Goal: Task Accomplishment & Management: Manage account settings

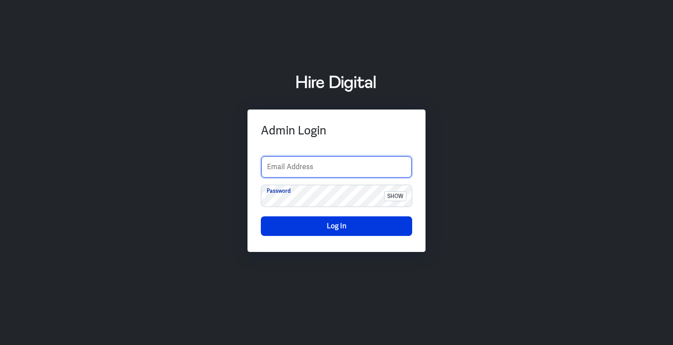
type input "[EMAIL_ADDRESS][PERSON_NAME][DOMAIN_NAME]"
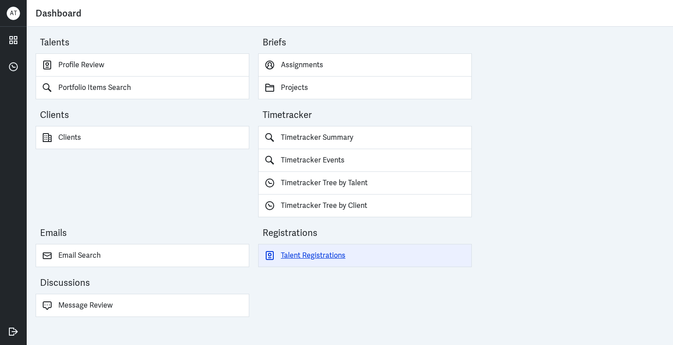
click at [335, 252] on link "Talent Registrations" at bounding box center [365, 255] width 214 height 23
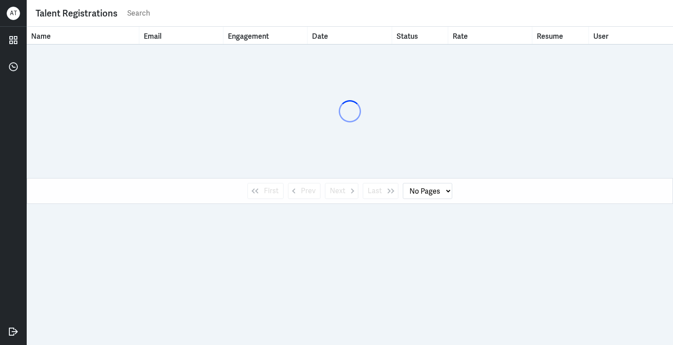
select select "1"
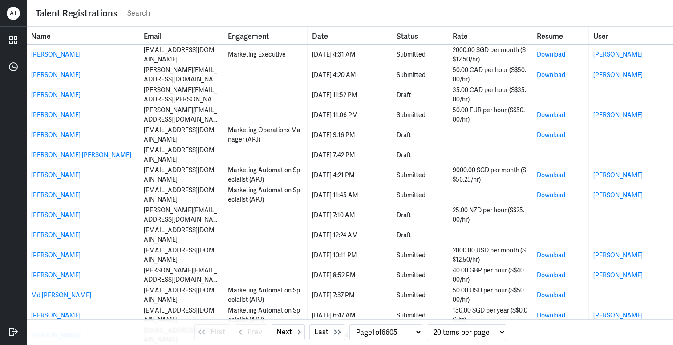
click at [174, 12] on input "text" at bounding box center [395, 13] width 538 height 13
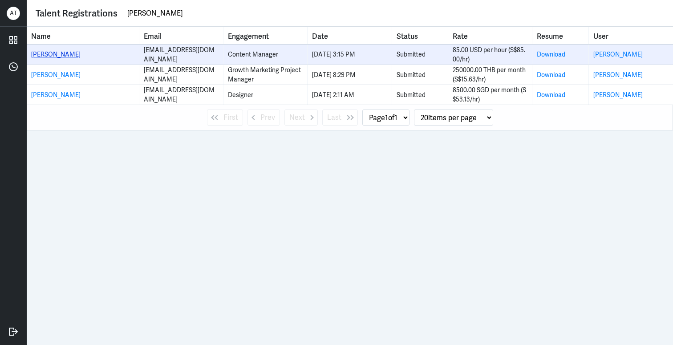
type input "[PERSON_NAME]"
click at [49, 56] on link "[PERSON_NAME]" at bounding box center [55, 54] width 49 height 8
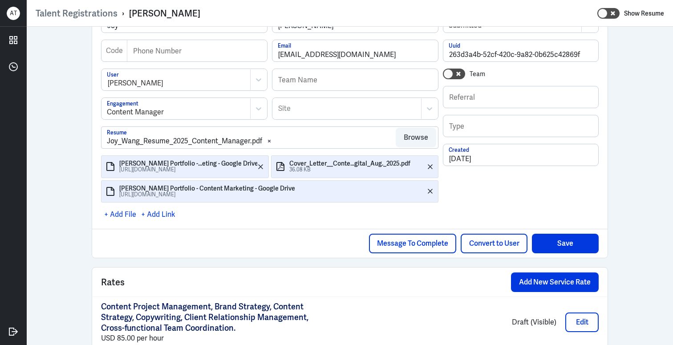
scroll to position [194, 0]
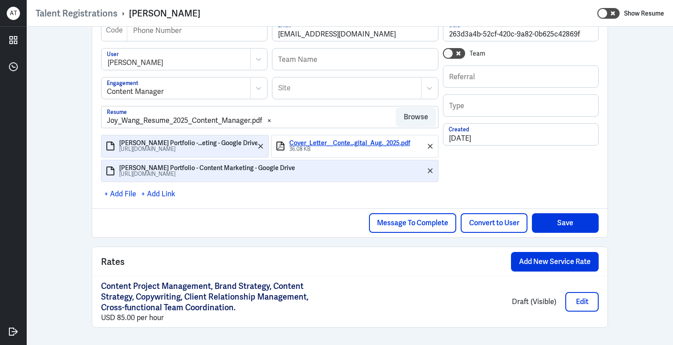
click at [313, 146] on div "Cover_Letter__Conte...gital_Aug._2025.pdf" at bounding box center [358, 143] width 138 height 7
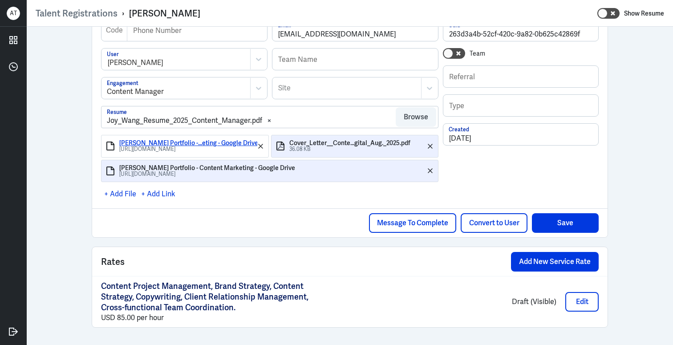
click at [203, 141] on div "[PERSON_NAME] Portfolio -...eting - Google Drive" at bounding box center [188, 143] width 138 height 7
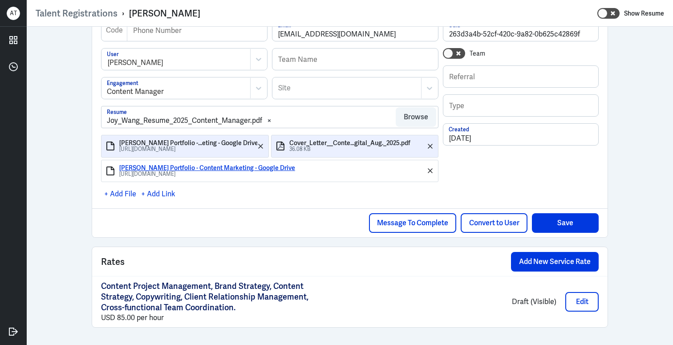
click at [192, 165] on div "[PERSON_NAME] Portfolio - Content Marketing - Google Drive" at bounding box center [272, 168] width 307 height 7
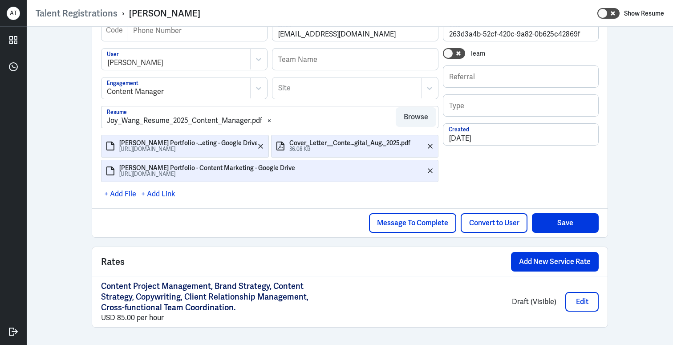
click at [658, 198] on div "Settings Save Notes Talent Registrations View [PERSON_NAME] | Download Resume […" at bounding box center [350, 88] width 646 height 513
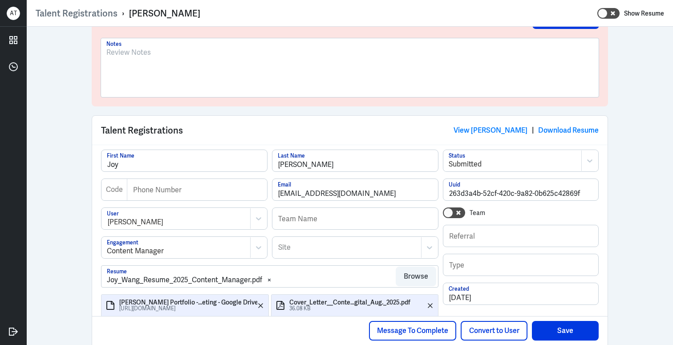
scroll to position [0, 0]
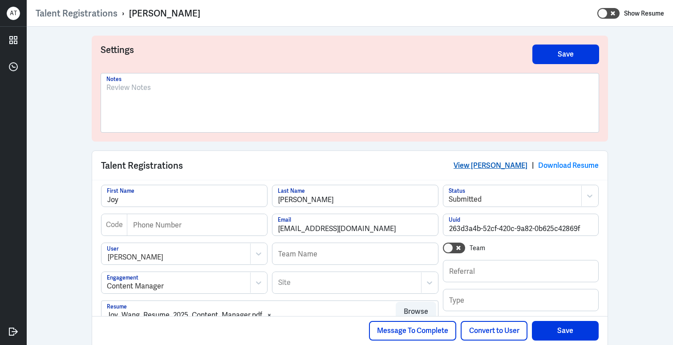
click at [504, 163] on link "View [PERSON_NAME]" at bounding box center [490, 165] width 74 height 9
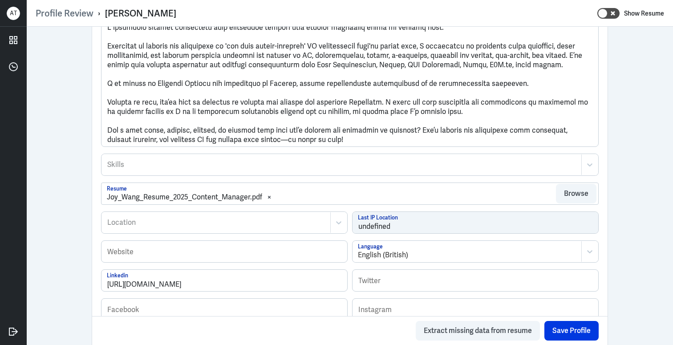
scroll to position [58, 0]
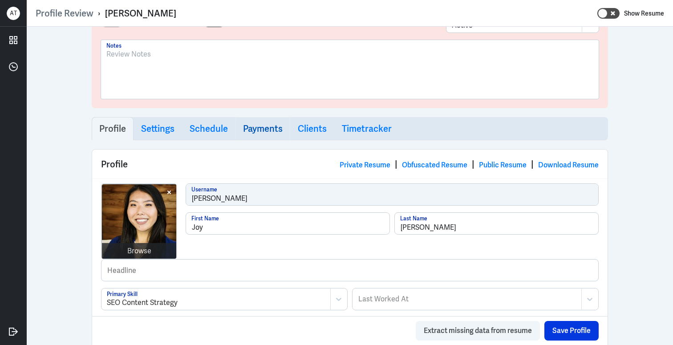
click at [255, 129] on h3 "Payments" at bounding box center [263, 128] width 40 height 11
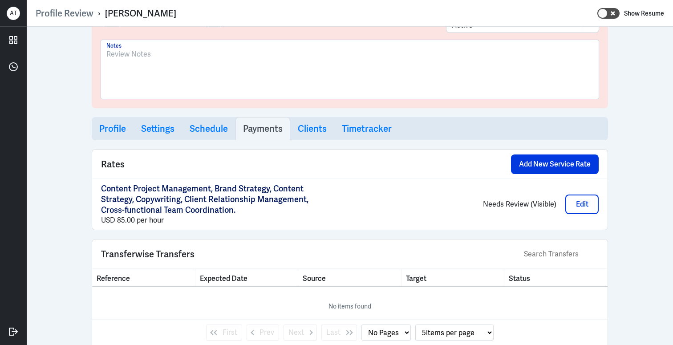
select select "1"
